Goal: Obtain resource: Download file/media

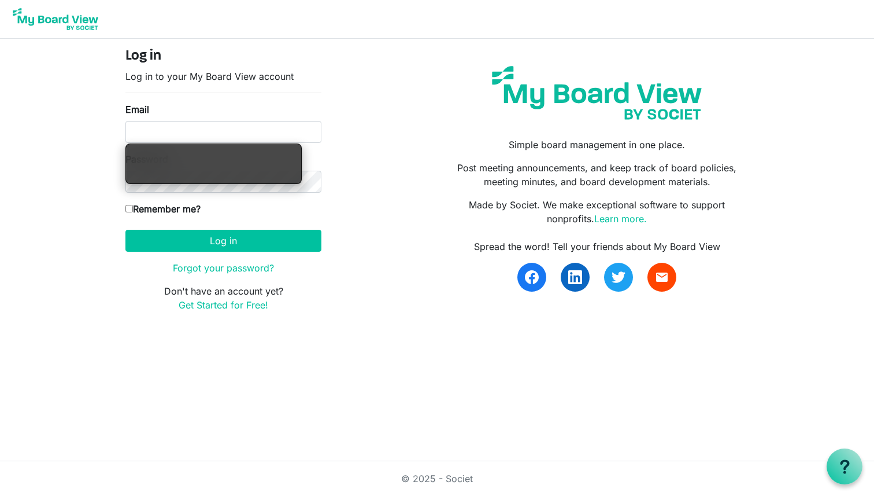
click at [335, 181] on div "Log in Log in to your My Board View account Email Password Remember me? America…" at bounding box center [437, 184] width 641 height 273
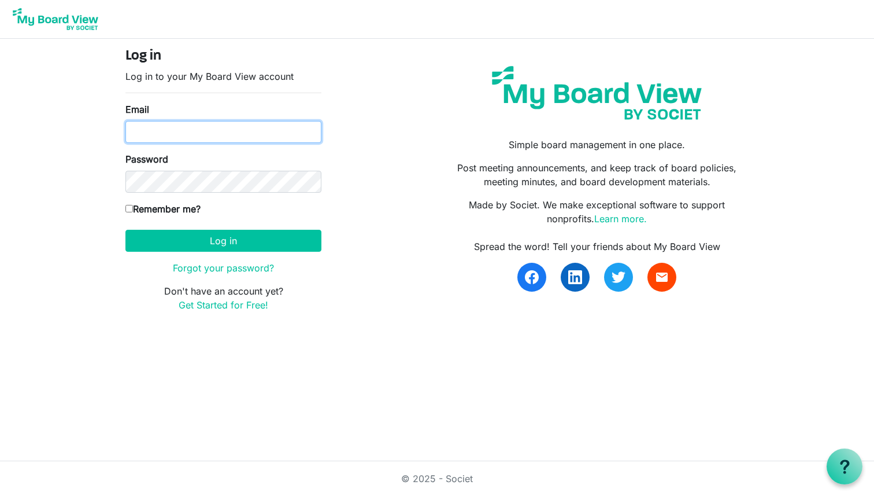
click at [246, 133] on input "Email" at bounding box center [223, 132] width 196 height 22
type input "nick@johnsonag.com"
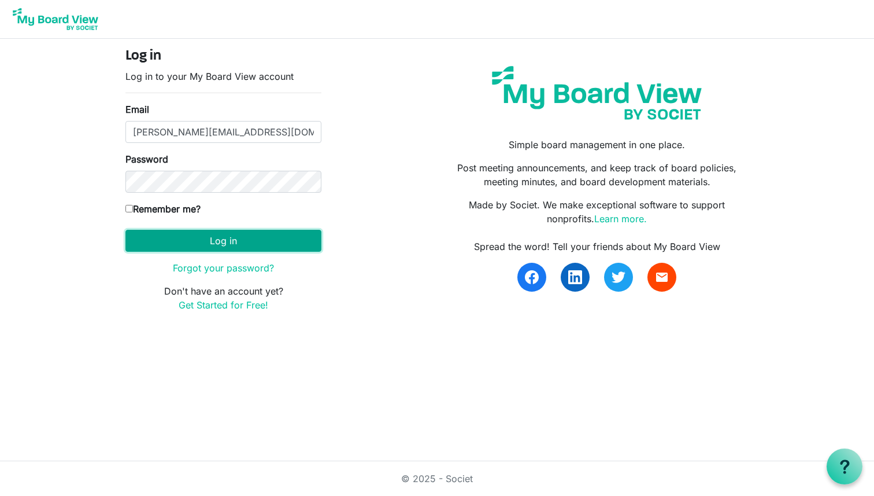
click at [265, 250] on button "Log in" at bounding box center [223, 241] width 196 height 22
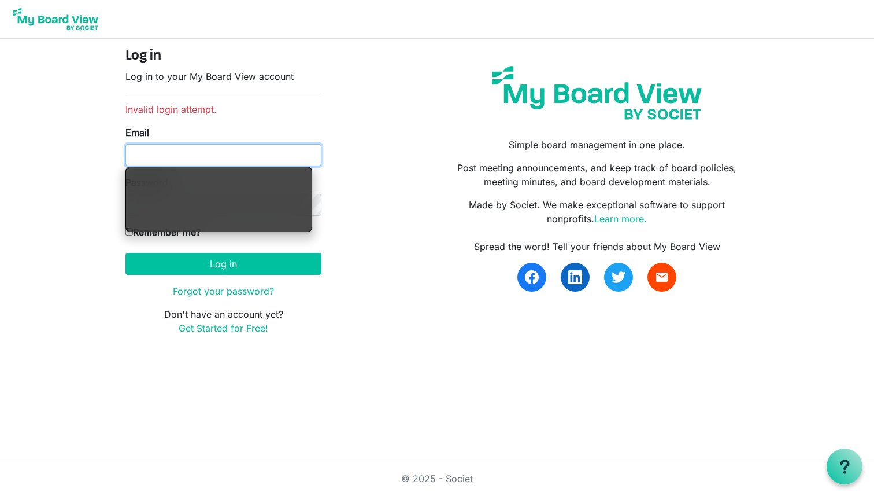
type input "[PERSON_NAME][EMAIL_ADDRESS][DOMAIN_NAME]"
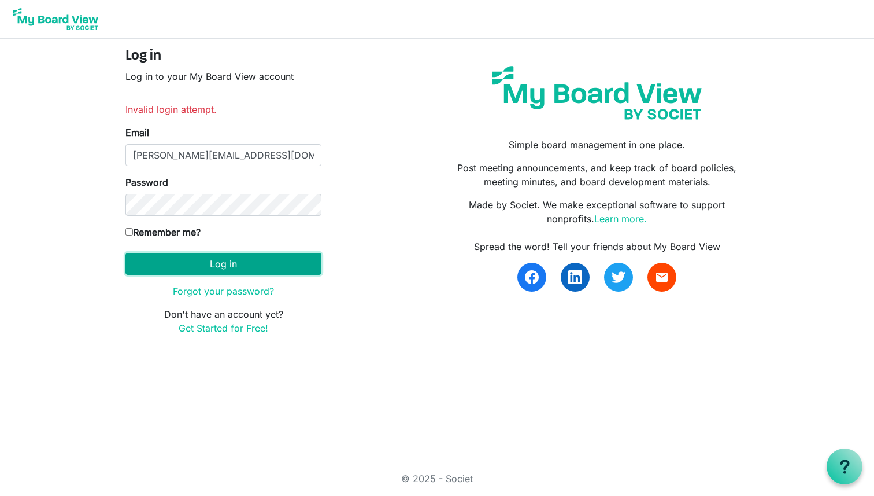
click at [197, 265] on button "Log in" at bounding box center [223, 264] width 196 height 22
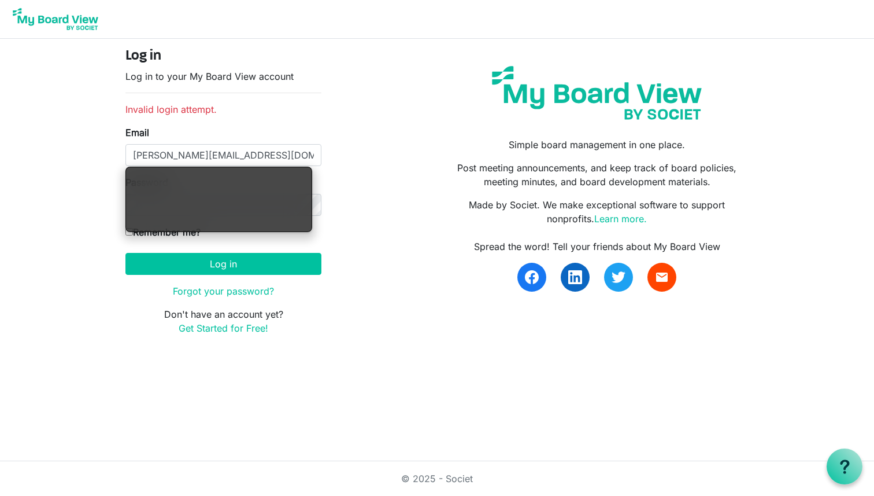
click at [376, 221] on div "Log in Log in to your My Board View account Invalid login attempt. Email [EMAIL…" at bounding box center [437, 196] width 641 height 296
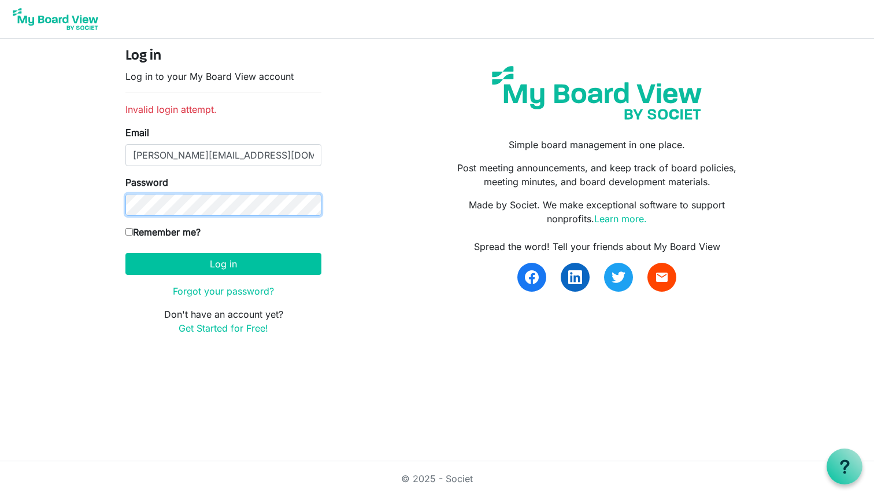
click at [125, 253] on button "Log in" at bounding box center [223, 264] width 196 height 22
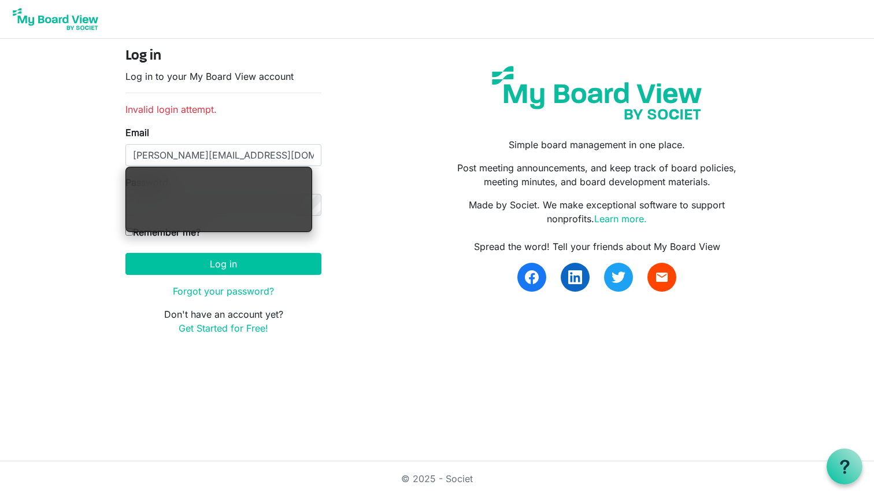
click at [368, 249] on div "Log in Log in to your My Board View account Invalid login attempt. Email [EMAIL…" at bounding box center [437, 196] width 641 height 296
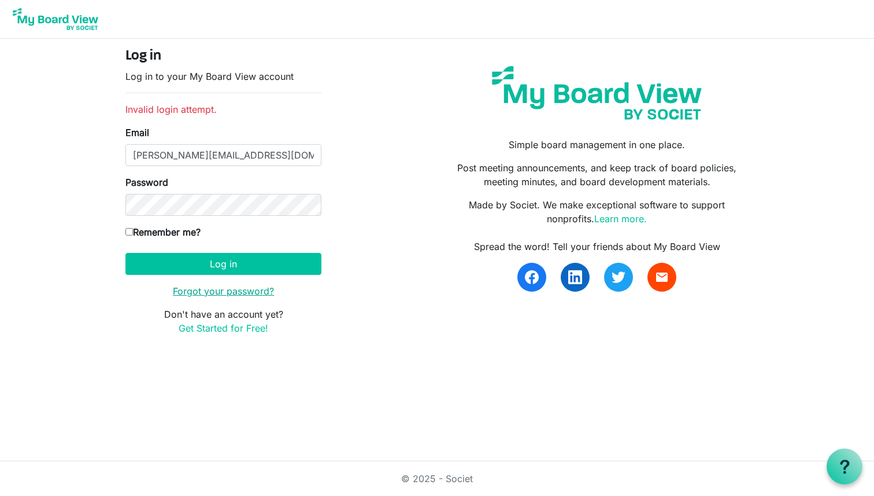
click at [232, 287] on link "Forgot your password?" at bounding box center [223, 291] width 101 height 12
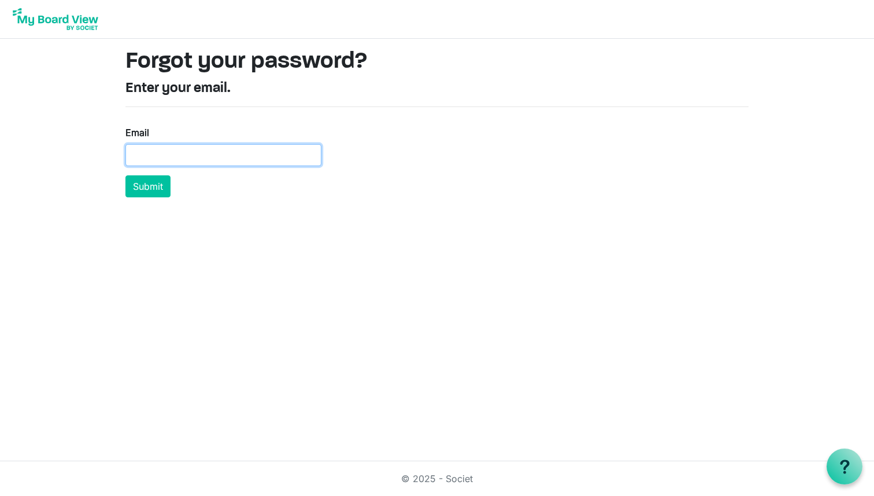
click at [198, 157] on input "Email" at bounding box center [223, 155] width 196 height 22
type input "[PERSON_NAME][EMAIL_ADDRESS][DOMAIN_NAME]"
click at [125, 175] on button "Submit" at bounding box center [147, 186] width 45 height 22
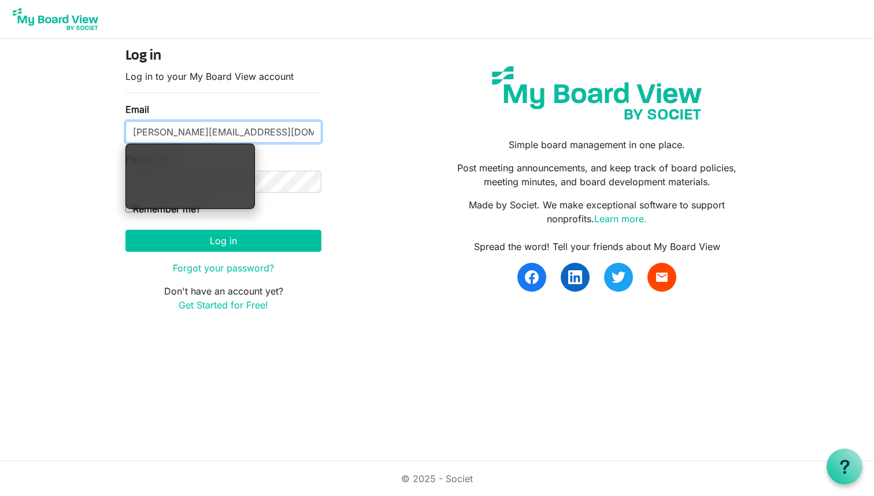
type input "nick@johnsonag.com"
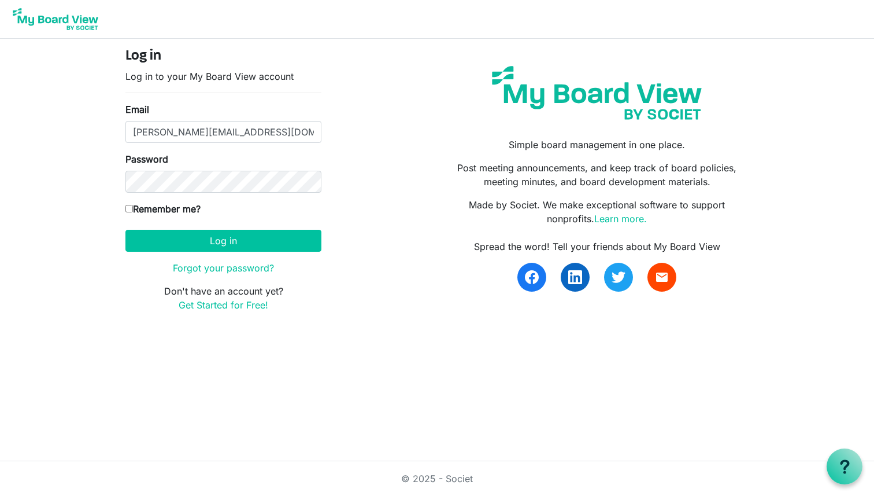
click at [128, 209] on input "Remember me?" at bounding box center [129, 209] width 8 height 8
checkbox input "true"
click at [176, 247] on button "Log in" at bounding box center [223, 241] width 196 height 22
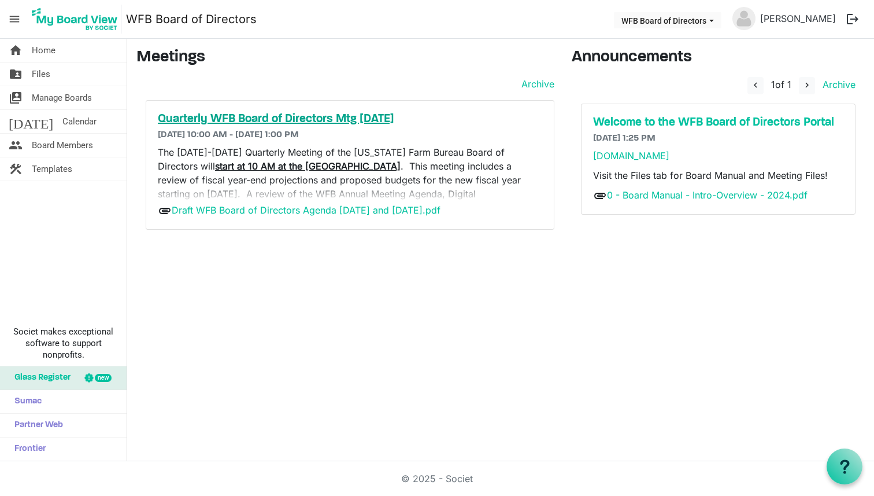
click at [300, 116] on h5 "Quarterly WFB Board of Directors Mtg [DATE]" at bounding box center [350, 119] width 385 height 14
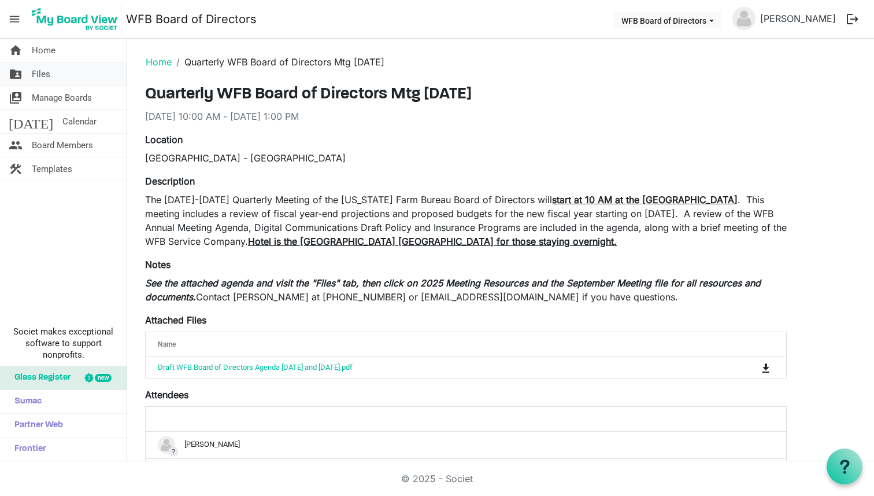
click at [42, 71] on span "Files" at bounding box center [41, 73] width 19 height 23
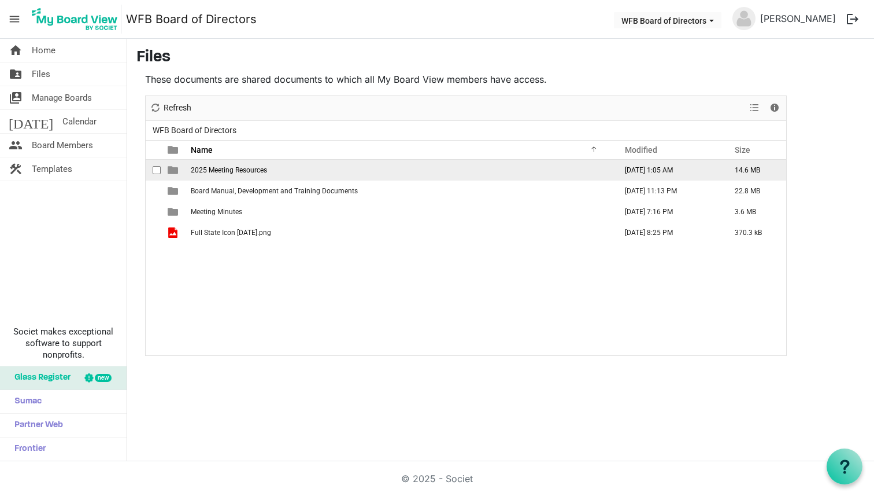
click at [218, 170] on span "2025 Meeting Resources" at bounding box center [229, 170] width 76 height 8
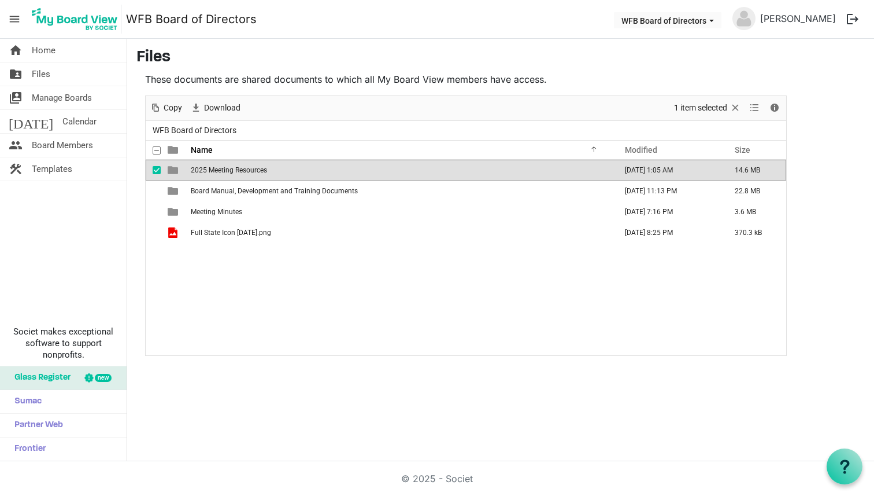
click at [218, 170] on span "2025 Meeting Resources" at bounding box center [229, 170] width 76 height 8
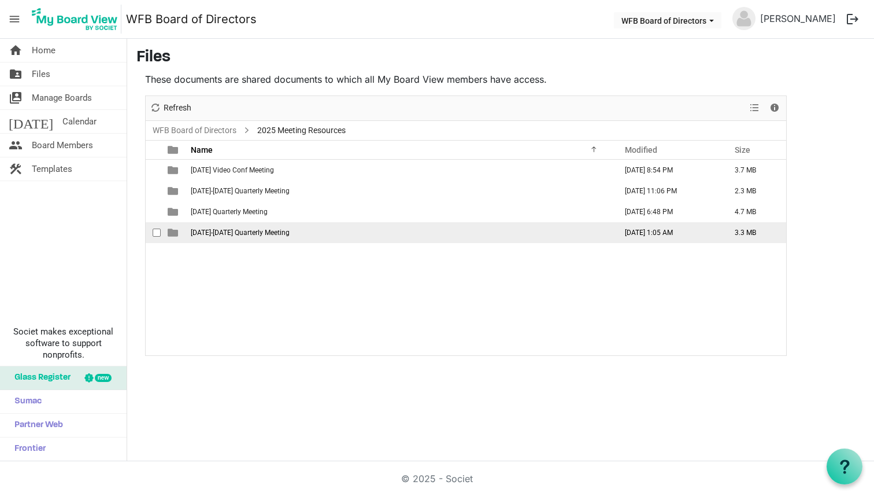
click at [290, 233] on span "[DATE]-[DATE] Quarterly Meeting" at bounding box center [240, 232] width 99 height 8
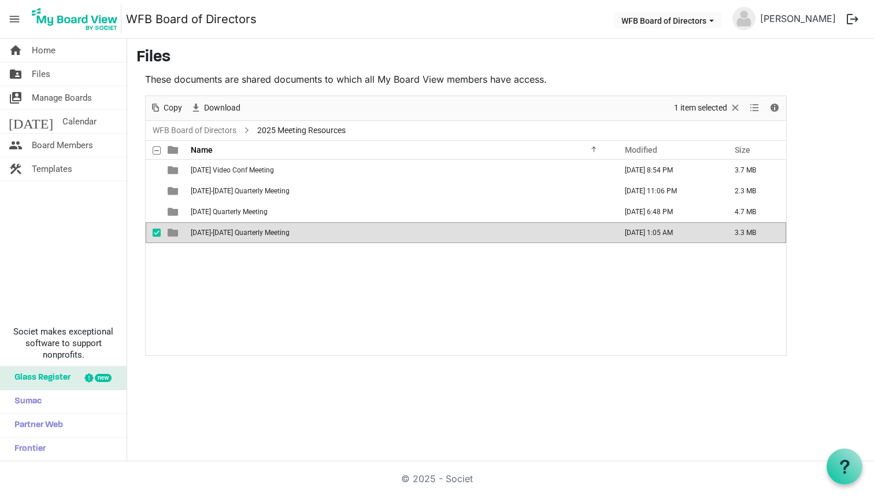
click at [290, 233] on span "[DATE]-[DATE] Quarterly Meeting" at bounding box center [240, 232] width 99 height 8
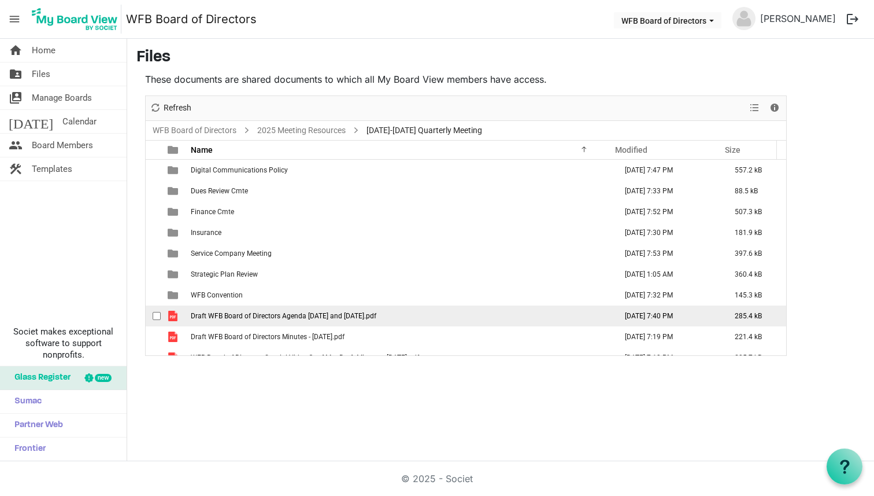
scroll to position [34, 0]
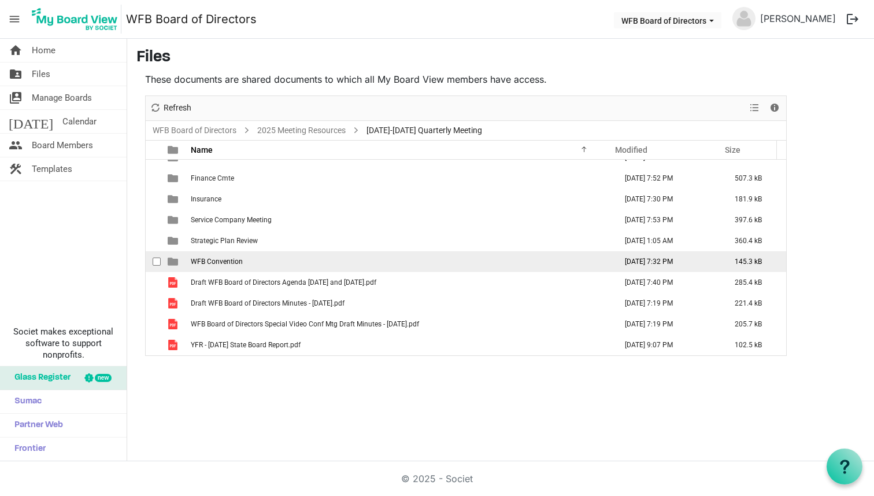
click at [209, 260] on span "WFB Convention" at bounding box center [217, 261] width 52 height 8
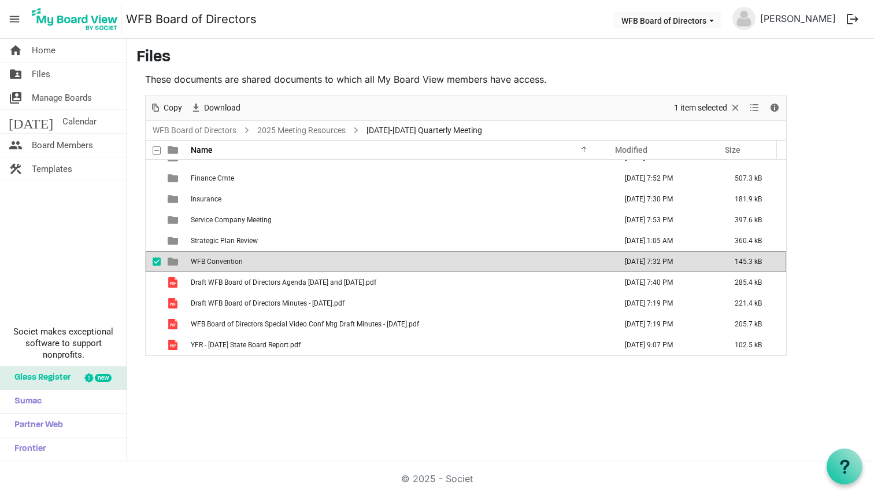
click at [209, 260] on span "WFB Convention" at bounding box center [217, 261] width 52 height 8
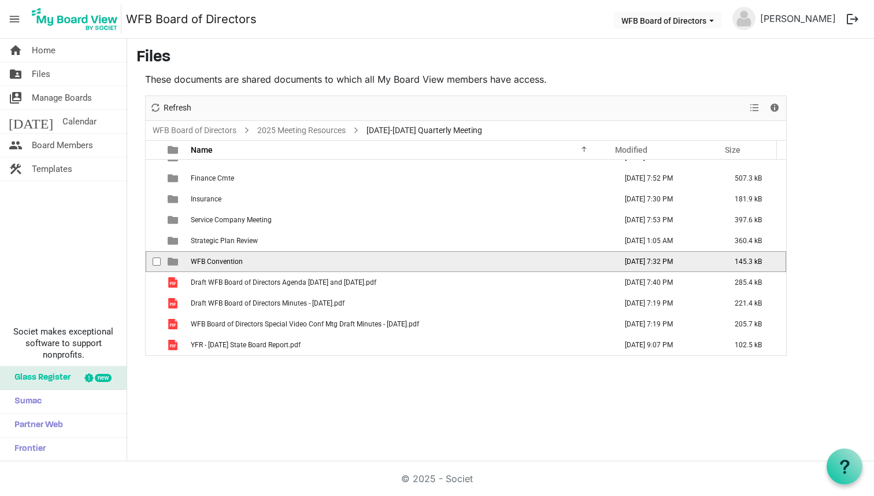
click at [209, 260] on span "WFB Convention" at bounding box center [217, 261] width 52 height 8
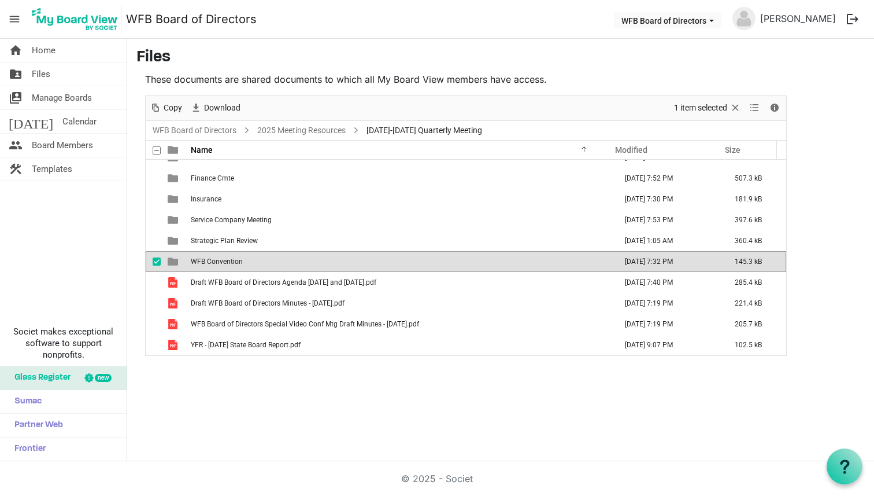
click at [173, 264] on span "is template cell column header type" at bounding box center [173, 261] width 10 height 10
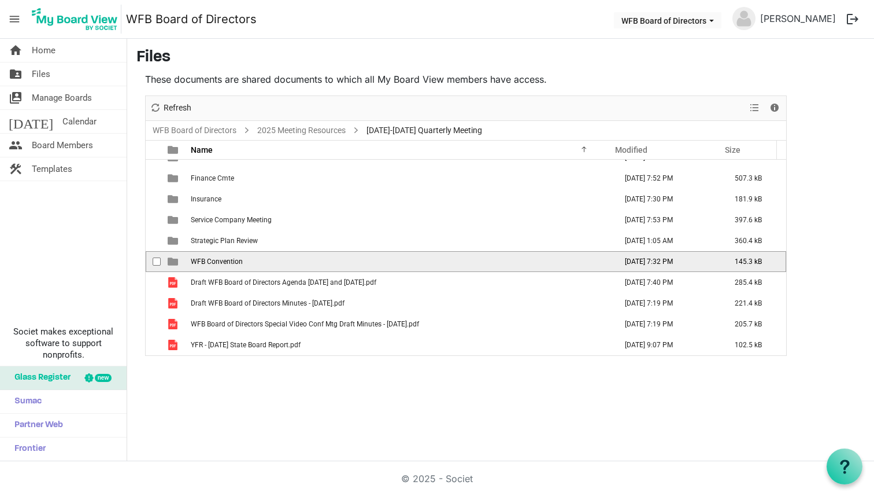
click at [173, 264] on span "is template cell column header type" at bounding box center [173, 261] width 10 height 10
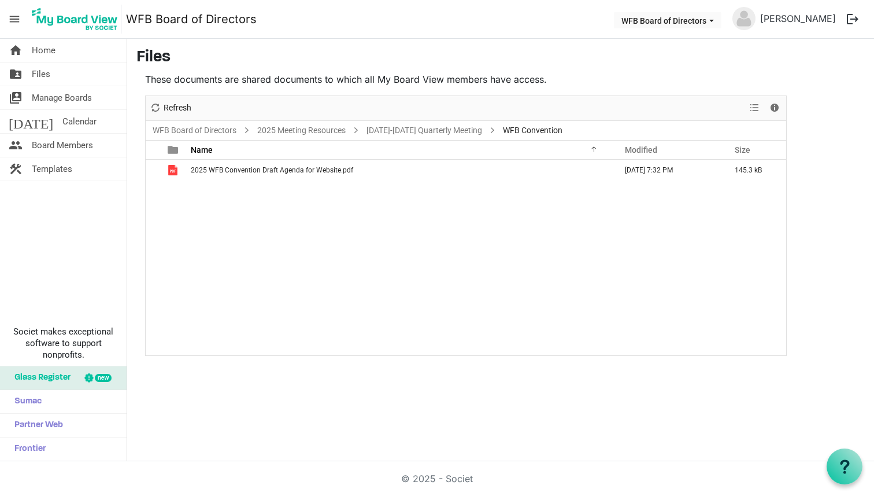
scroll to position [0, 0]
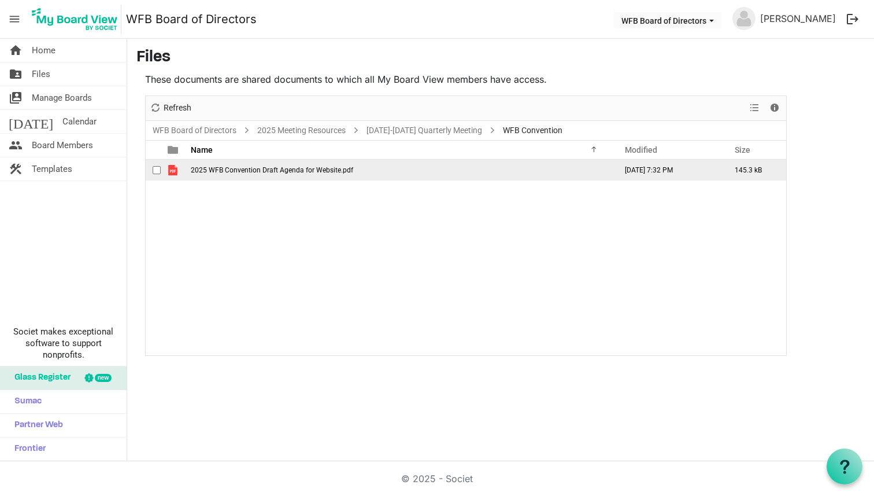
click at [256, 169] on span "2025 WFB Convention Draft Agenda for Website.pdf" at bounding box center [272, 170] width 163 height 8
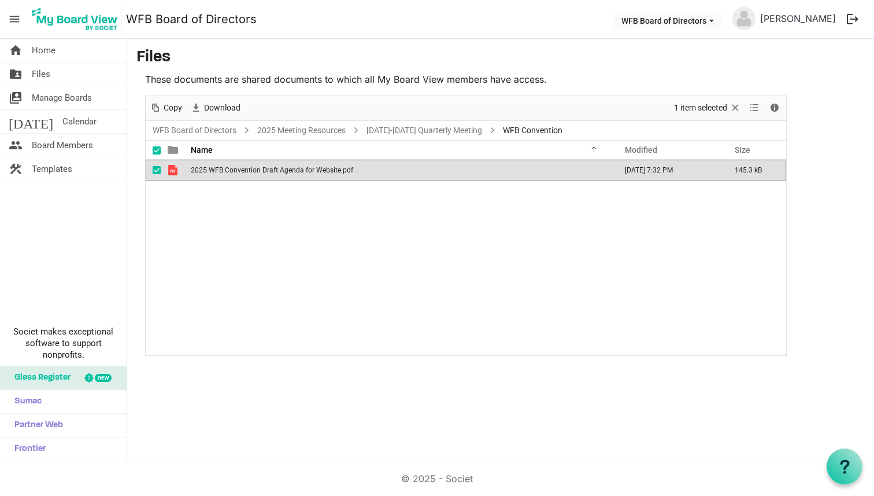
click at [256, 169] on span "2025 WFB Convention Draft Agenda for Website.pdf" at bounding box center [272, 170] width 163 height 8
click at [382, 129] on link "[DATE]-[DATE] Quarterly Meeting" at bounding box center [424, 130] width 120 height 14
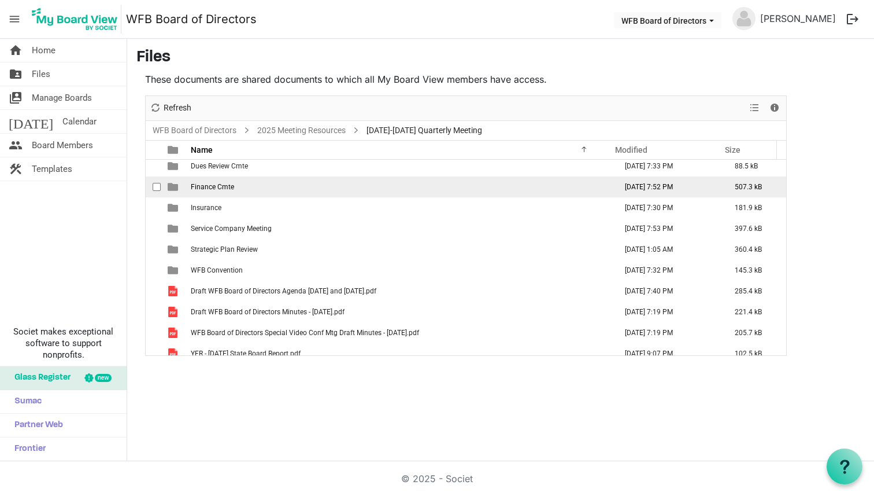
scroll to position [34, 0]
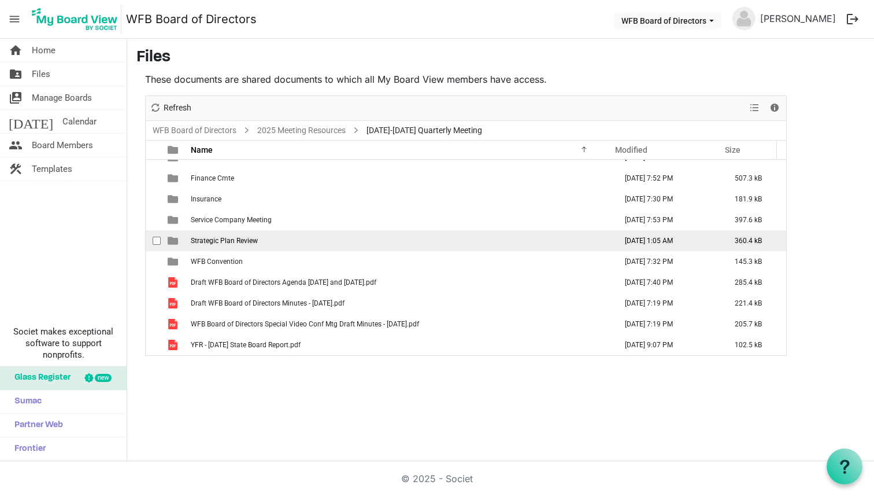
click at [223, 238] on span "Strategic Plan Review" at bounding box center [224, 241] width 67 height 8
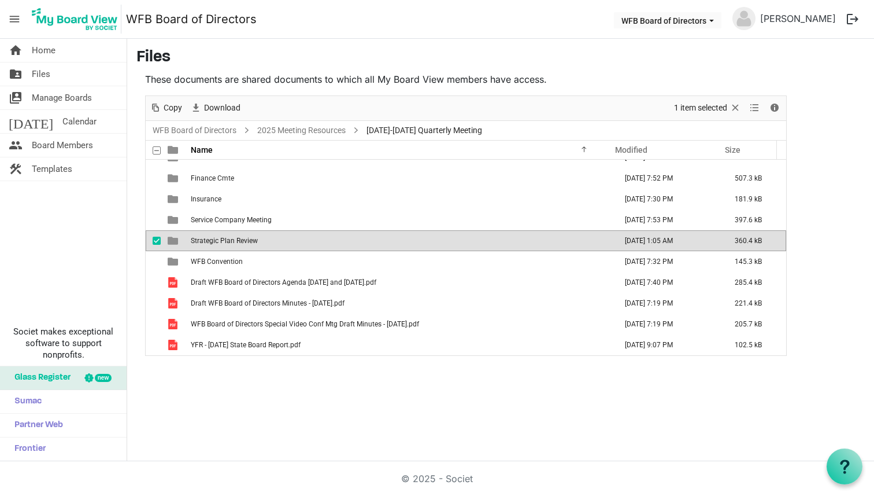
click at [223, 238] on span "Strategic Plan Review" at bounding box center [224, 241] width 67 height 8
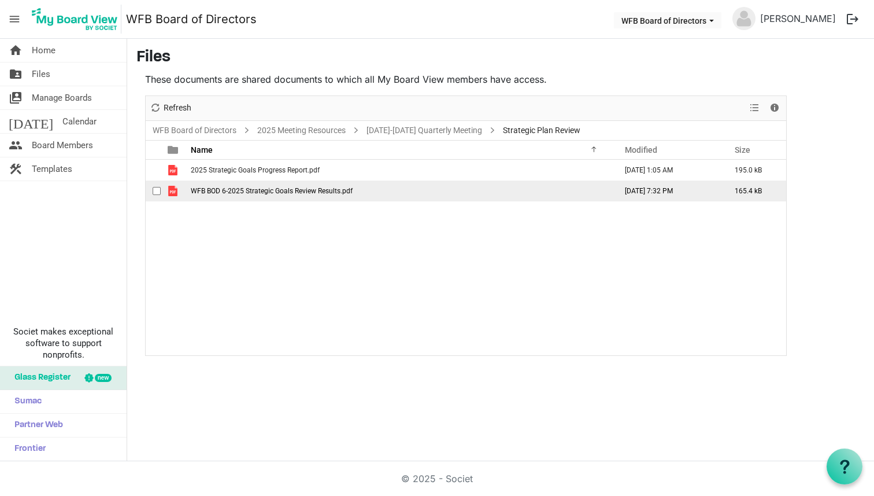
click at [292, 190] on span "WFB BOD 6-2025 Strategic Goals Review Results.pdf" at bounding box center [272, 191] width 162 height 8
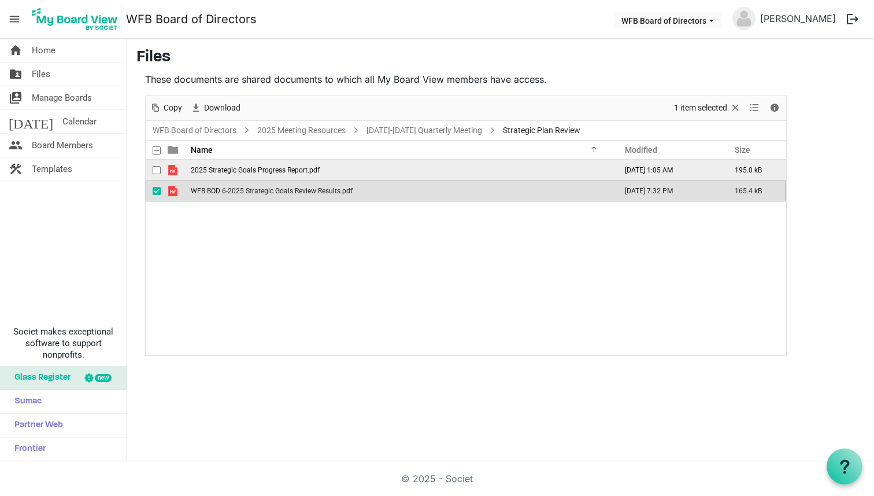
click at [270, 170] on span "2025 Strategic Goals Progress Report.pdf" at bounding box center [255, 170] width 129 height 8
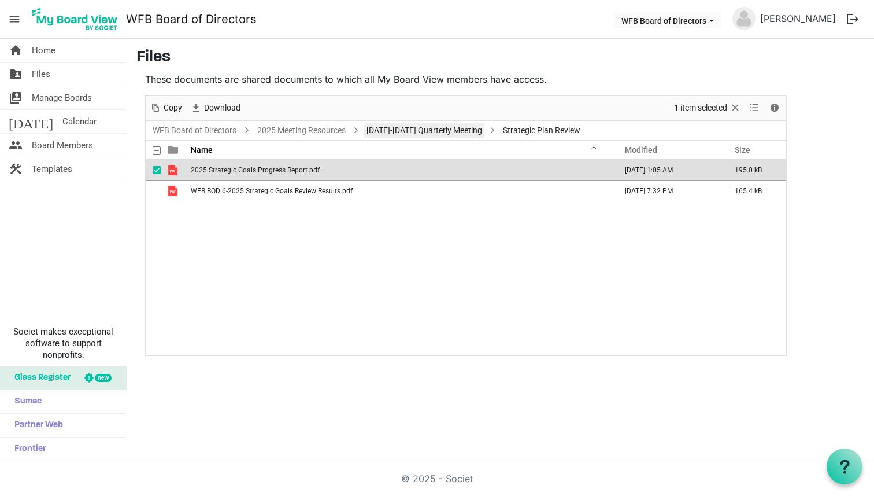
click at [409, 132] on link "[DATE]-[DATE] Quarterly Meeting" at bounding box center [424, 130] width 120 height 14
